Goal: Transaction & Acquisition: Purchase product/service

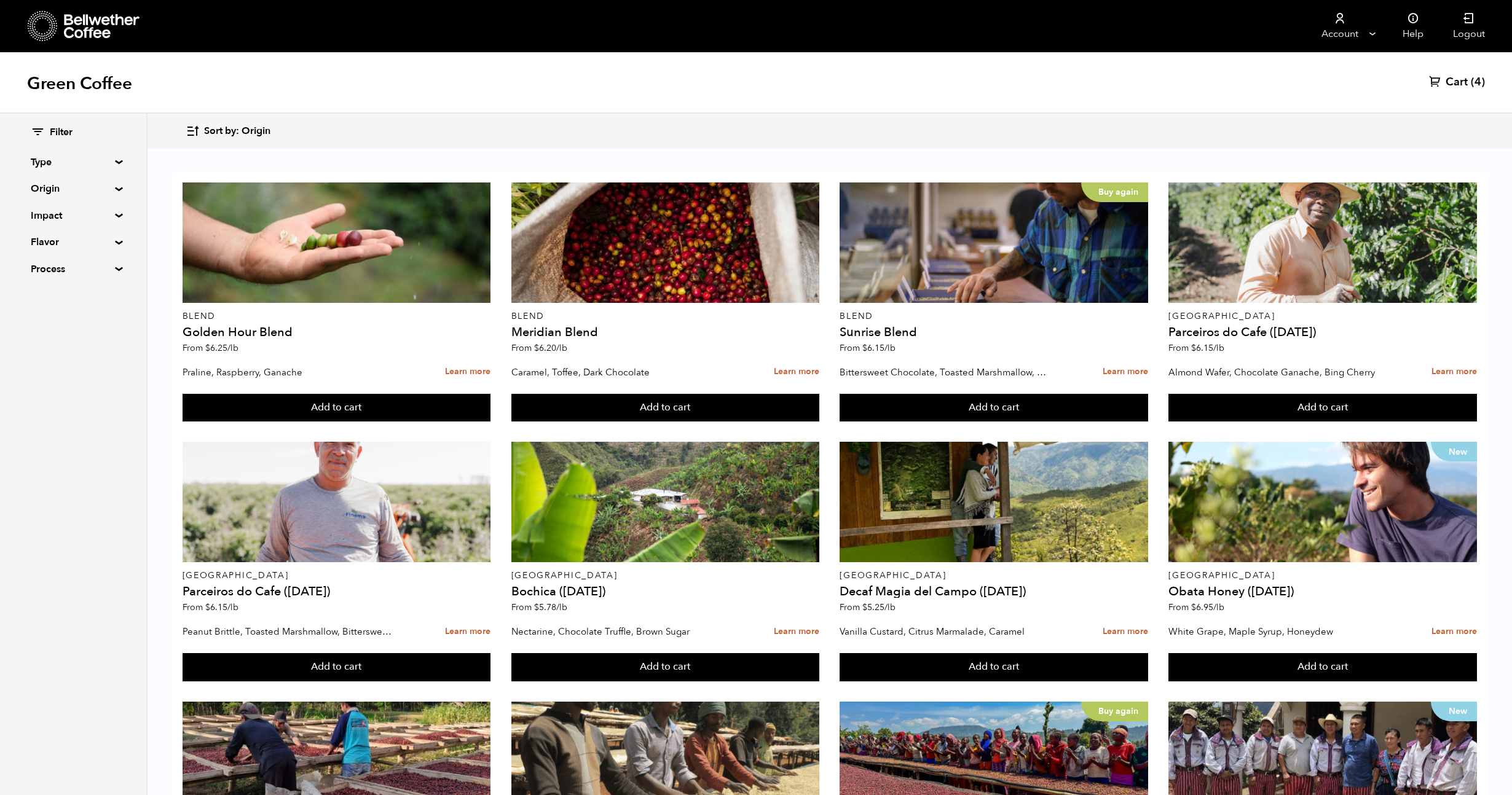
click at [756, 76] on span "Cart" at bounding box center [1457, 82] width 22 height 15
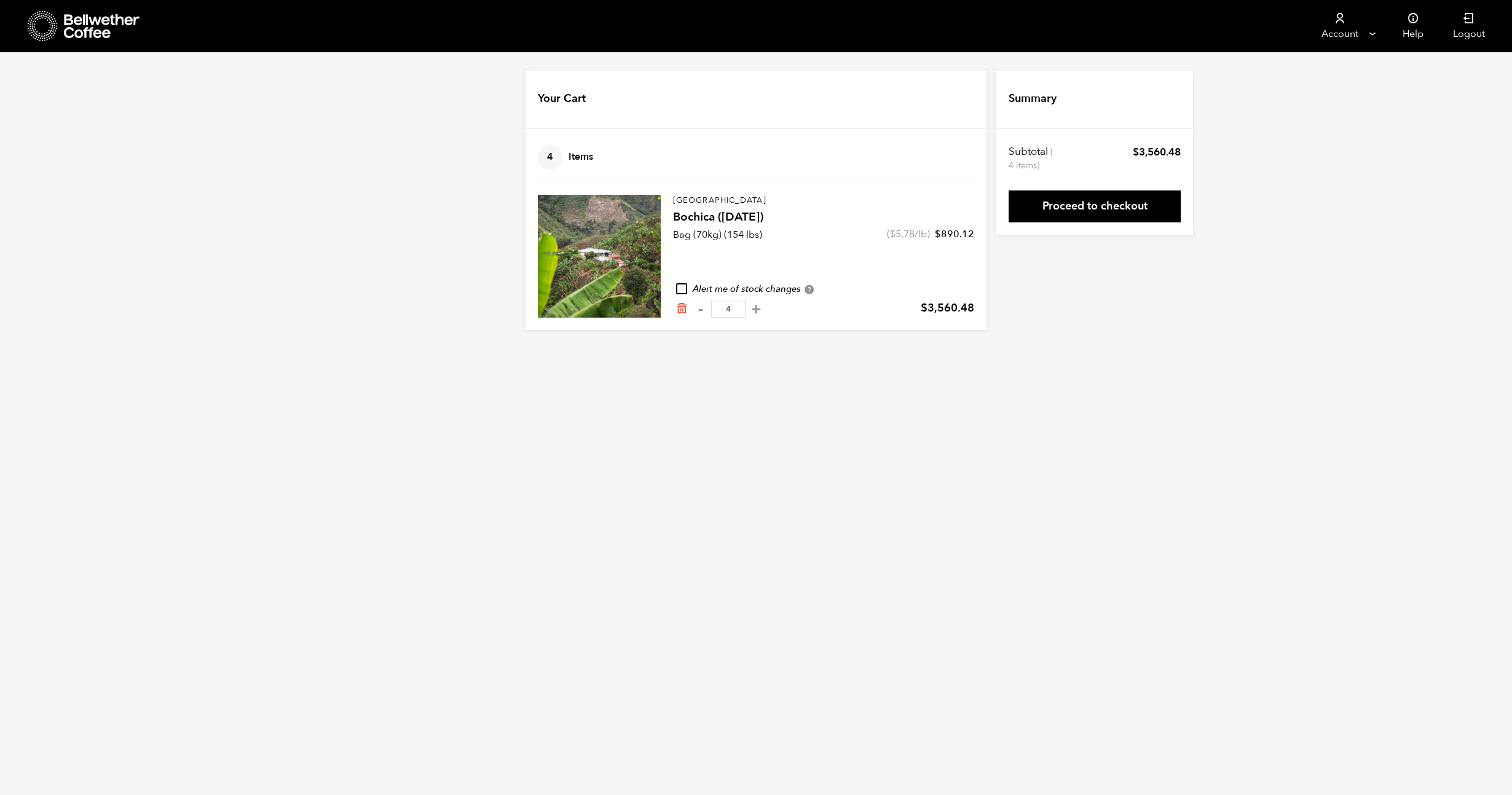
click at [660, 348] on html "Store 4 Account Manage" at bounding box center [756, 174] width 1512 height 348
click at [701, 310] on button "-" at bounding box center [700, 309] width 16 height 12
type input "3"
click at [912, 348] on html "Store 4 Account Manage" at bounding box center [756, 174] width 1512 height 348
